Goal: Information Seeking & Learning: Learn about a topic

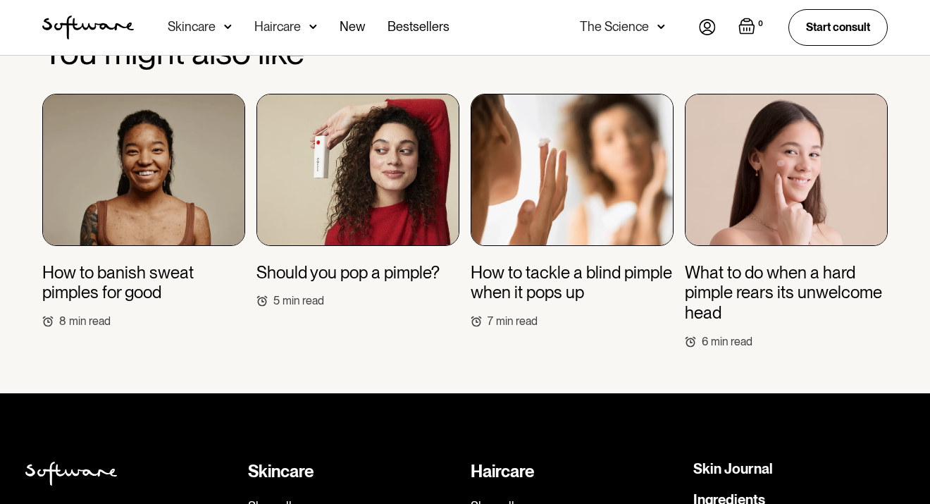
scroll to position [3304, 0]
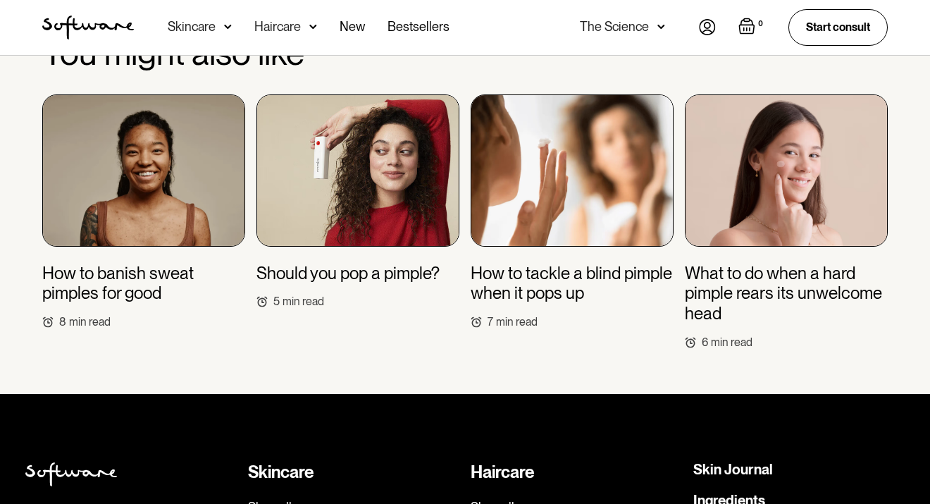
click at [397, 264] on h3 "Should you pop a pimple?" at bounding box center [348, 274] width 183 height 20
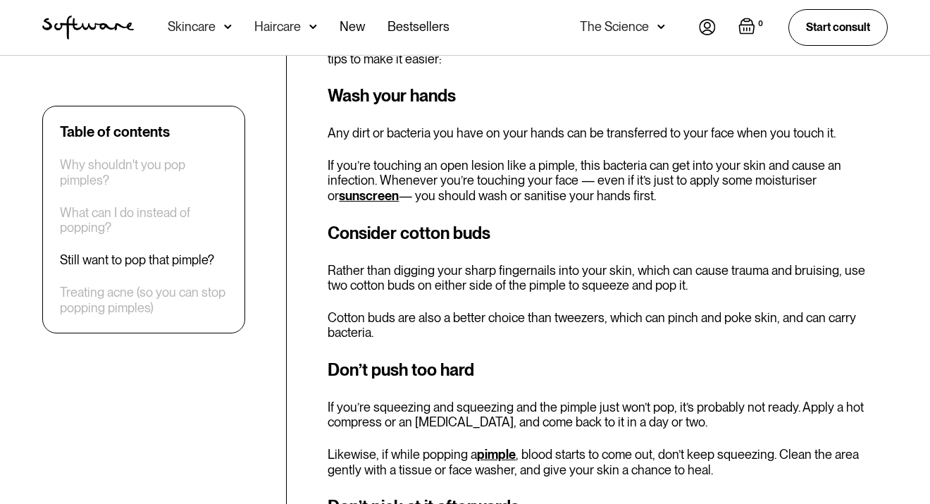
scroll to position [1770, 0]
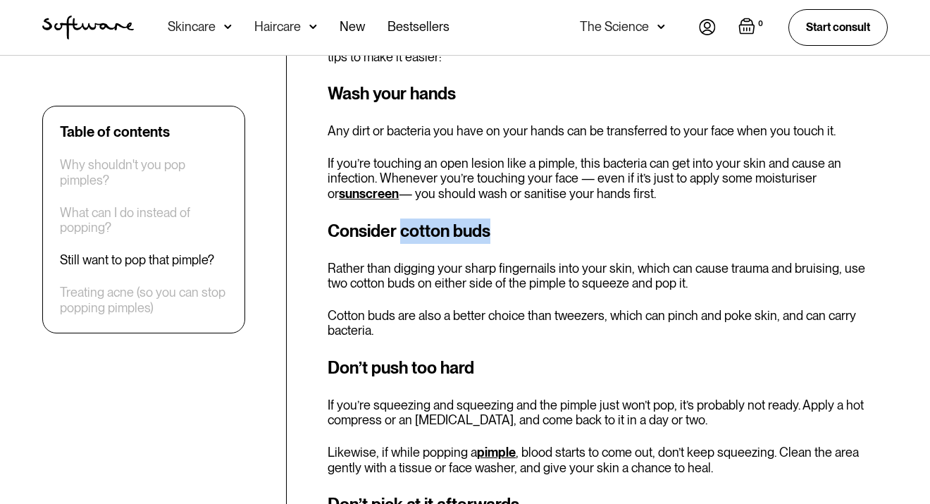
drag, startPoint x: 403, startPoint y: 210, endPoint x: 500, endPoint y: 204, distance: 97.4
click at [500, 219] on h3 "Consider cotton buds" at bounding box center [608, 231] width 560 height 25
copy h3 "cotton buds"
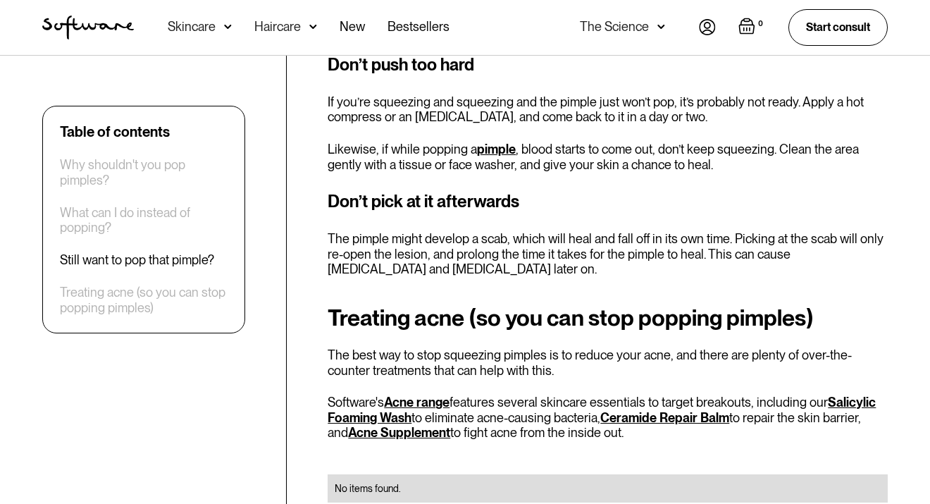
scroll to position [2076, 0]
